Goal: Obtain resource: Obtain resource

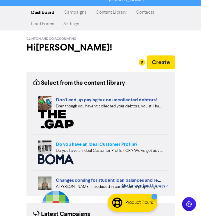
scroll to position [17, 0]
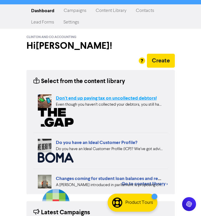
click at [136, 98] on link "Don't end up paying tax on uncollected debtors!" at bounding box center [106, 98] width 101 height 6
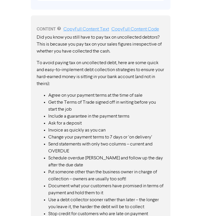
scroll to position [312, 0]
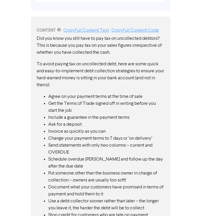
drag, startPoint x: 36, startPoint y: 38, endPoint x: 94, endPoint y: 75, distance: 68.9
click at [94, 75] on div "CONTENT Copy Full Content Text Copy Full Content Code Did you know you still ha…" at bounding box center [100, 145] width 139 height 257
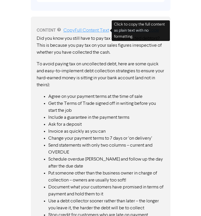
click at [94, 30] on link "Copy Full Content Text" at bounding box center [86, 30] width 46 height 5
